Goal: Information Seeking & Learning: Learn about a topic

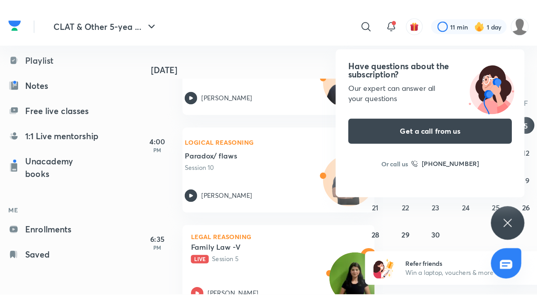
scroll to position [228, 0]
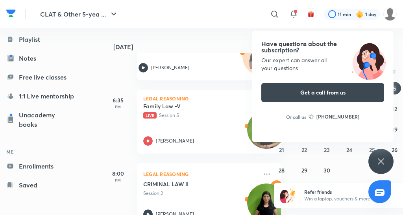
click at [192, 106] on h5 "Family Law -V" at bounding box center [192, 106] width 98 height 8
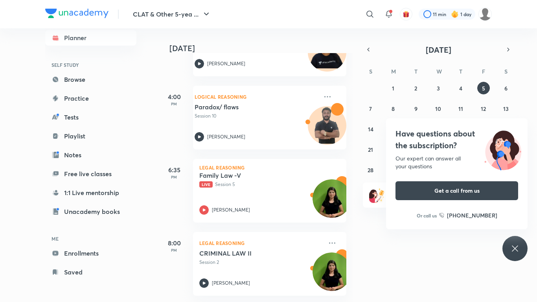
scroll to position [165, 0]
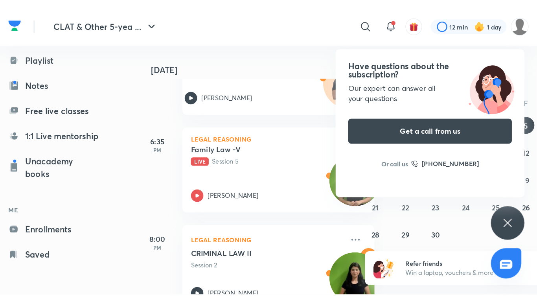
scroll to position [246, 0]
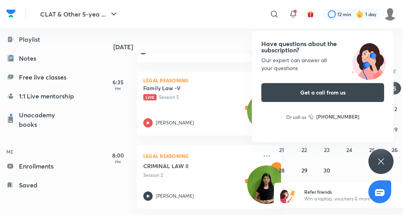
click at [192, 88] on h5 "Family Law -V" at bounding box center [192, 88] width 98 height 8
click at [205, 80] on p "Legal Reasoning" at bounding box center [208, 80] width 131 height 5
click at [192, 88] on h5 "Family Law -V" at bounding box center [192, 88] width 98 height 8
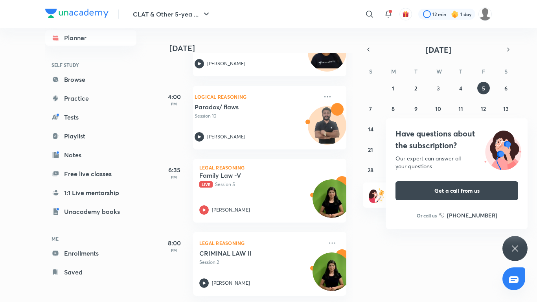
scroll to position [165, 0]
